Goal: Task Accomplishment & Management: Use online tool/utility

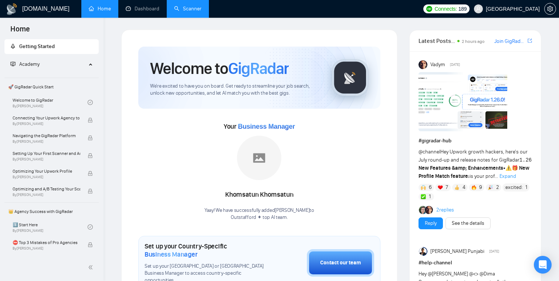
click at [201, 11] on link "Scanner" at bounding box center [187, 9] width 27 height 6
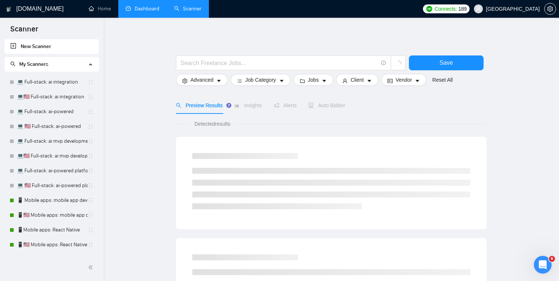
click at [138, 12] on link "Dashboard" at bounding box center [143, 9] width 34 height 6
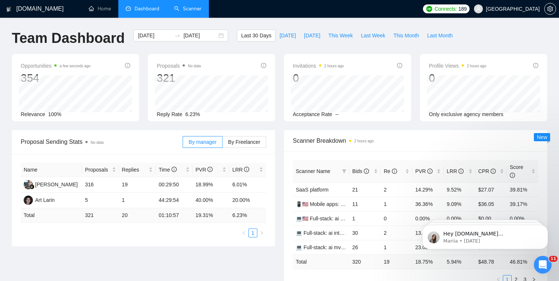
click at [188, 11] on link "Scanner" at bounding box center [187, 9] width 27 height 6
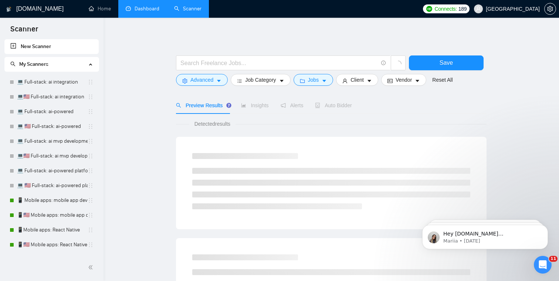
click at [149, 9] on link "Dashboard" at bounding box center [143, 9] width 34 height 6
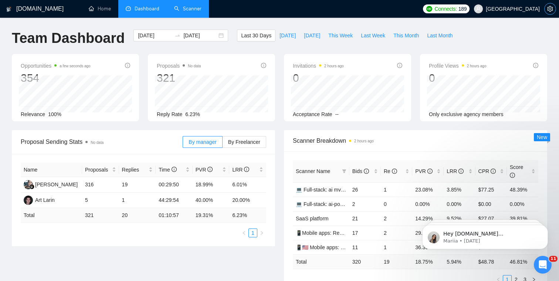
click at [551, 11] on icon "setting" at bounding box center [550, 9] width 6 height 6
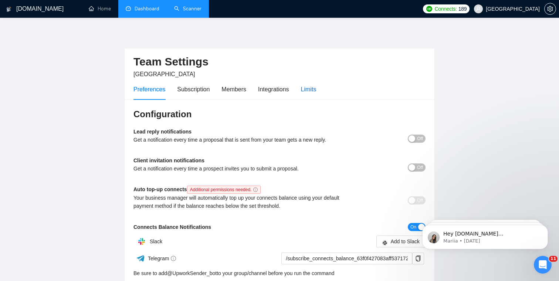
click at [310, 89] on div "Limits" at bounding box center [309, 89] width 16 height 9
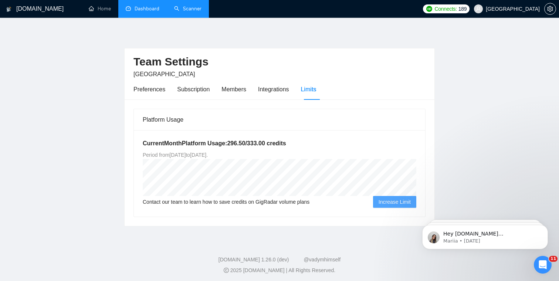
click at [138, 7] on link "Dashboard" at bounding box center [143, 9] width 34 height 6
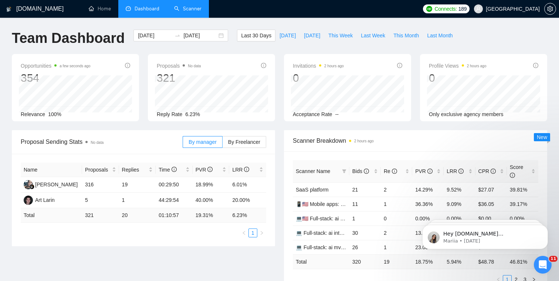
click at [186, 10] on link "Scanner" at bounding box center [187, 9] width 27 height 6
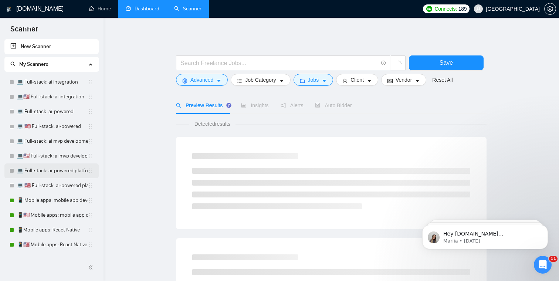
scroll to position [28, 0]
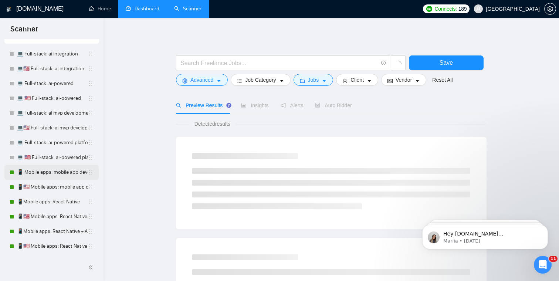
click at [44, 174] on link "📱 Mobile apps: mobile app developer" at bounding box center [52, 172] width 71 height 15
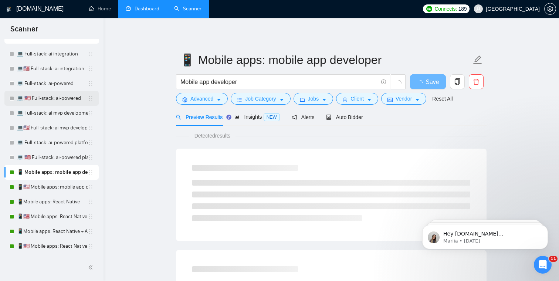
click at [43, 101] on link "💻 🇺🇸 Full-stack: ai-powered" at bounding box center [52, 98] width 71 height 15
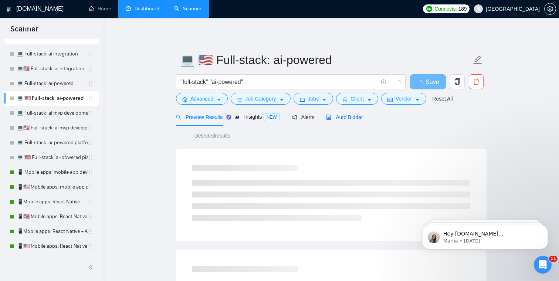
click at [350, 115] on span "Auto Bidder" at bounding box center [344, 117] width 37 height 6
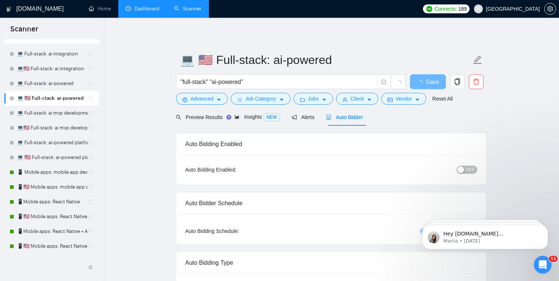
checkbox input "true"
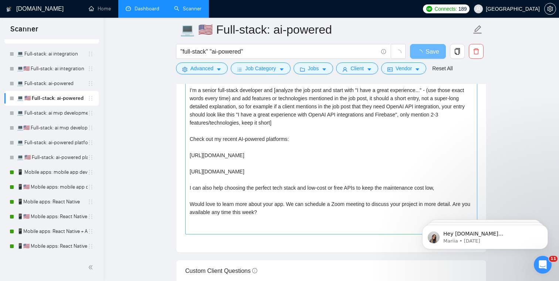
scroll to position [827, 0]
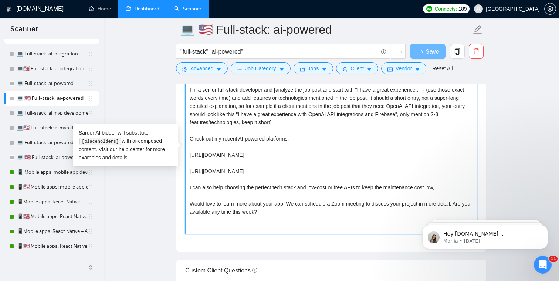
drag, startPoint x: 279, startPoint y: 214, endPoint x: 173, endPoint y: 69, distance: 179.8
click at [173, 69] on main "💻 🇺🇸 Full-stack: ai-powered "full-stack" "ai-powered" Save Advanced Job Categor…" at bounding box center [331, 219] width 432 height 2035
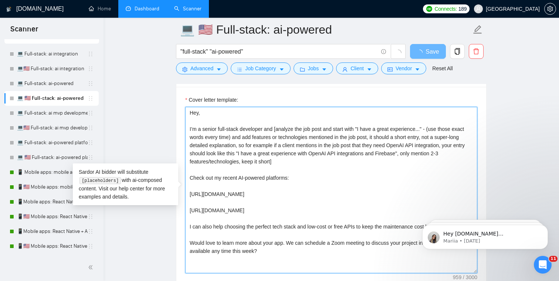
scroll to position [785, 0]
